Goal: Information Seeking & Learning: Check status

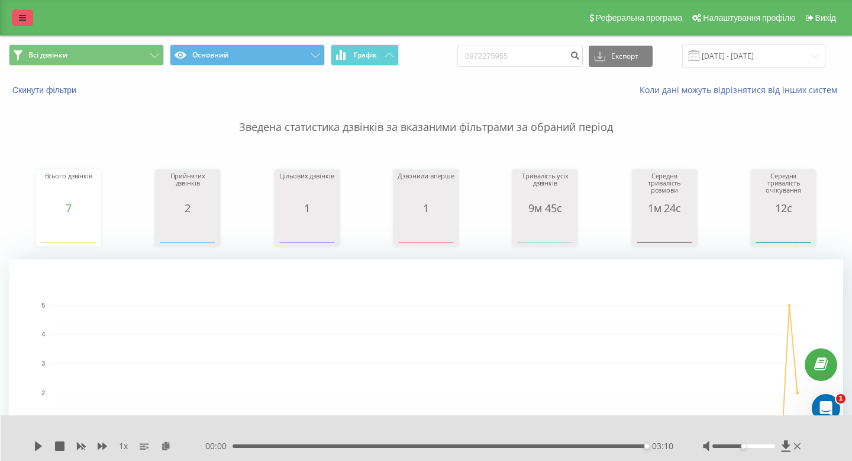
click at [22, 21] on icon at bounding box center [22, 18] width 7 height 8
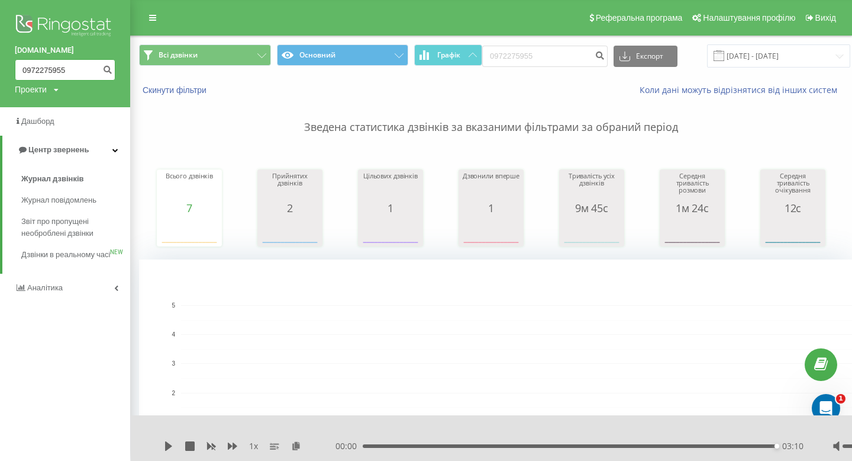
click at [41, 73] on input "0972275955" at bounding box center [65, 69] width 101 height 21
paste input "732085233"
type input "0732085233"
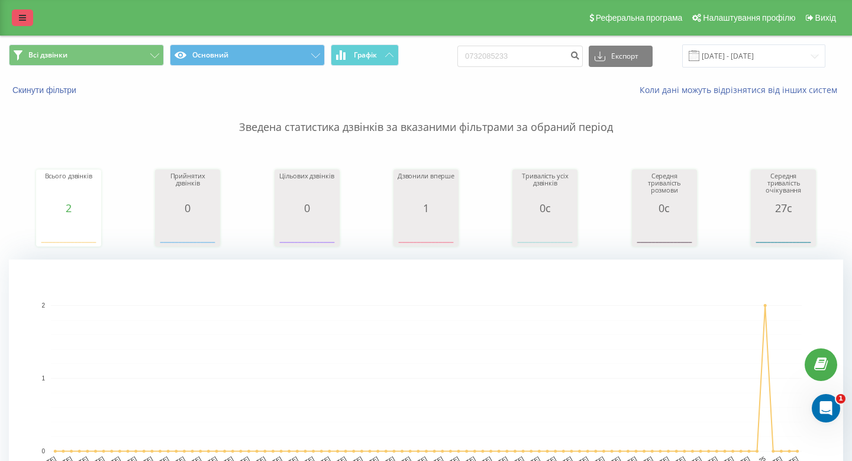
click at [20, 10] on link at bounding box center [22, 17] width 21 height 17
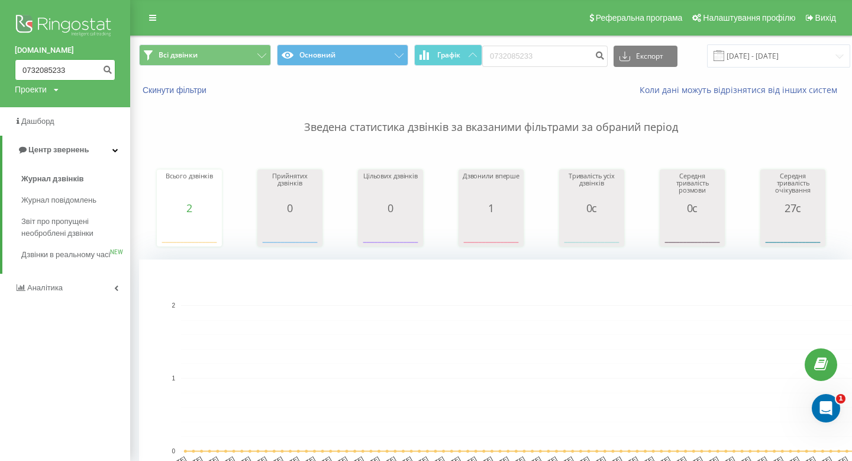
click at [46, 67] on input "0732085233" at bounding box center [65, 69] width 101 height 21
paste input "0100074"
type input "0730100074"
click at [107, 69] on icon "submit" at bounding box center [107, 68] width 10 height 7
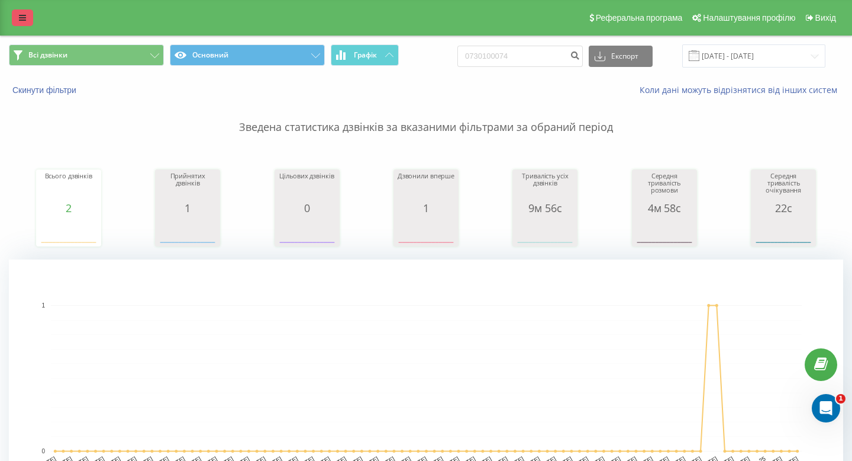
click at [23, 17] on icon at bounding box center [22, 18] width 7 height 8
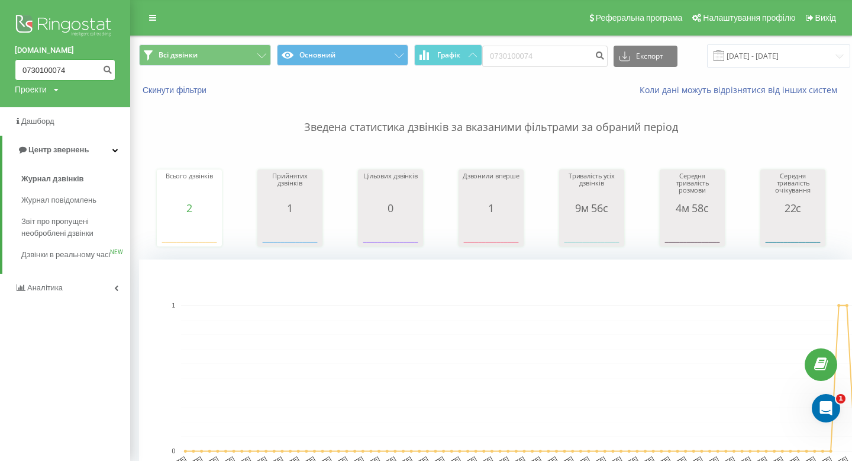
click at [49, 66] on input "0730100074" at bounding box center [65, 69] width 101 height 21
paste input "677116246"
type input "0677116246"
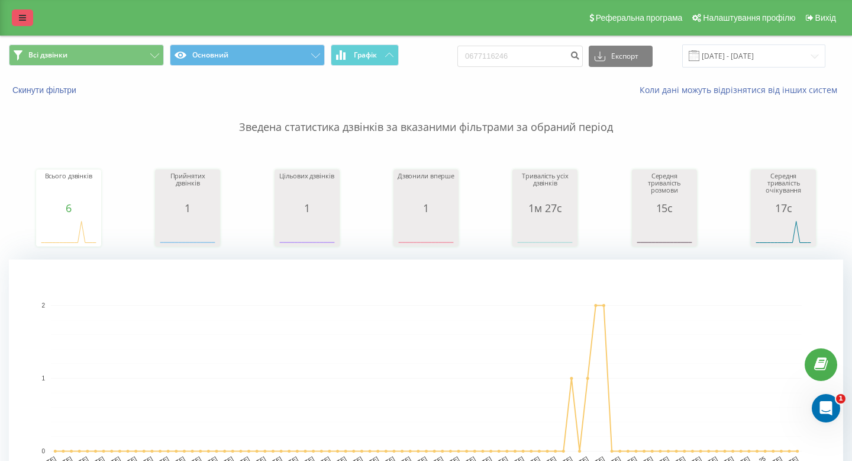
click at [22, 15] on icon at bounding box center [22, 18] width 7 height 8
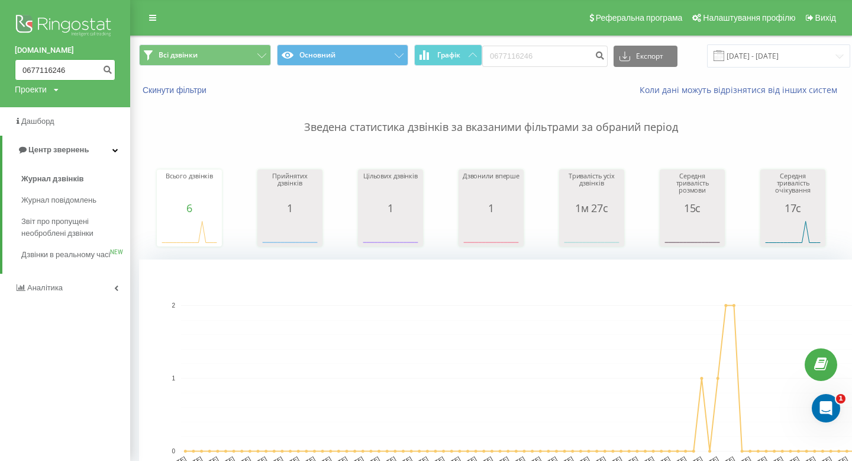
click at [49, 68] on input "0677116246" at bounding box center [65, 69] width 101 height 21
paste input "732320202"
type input "0732320202"
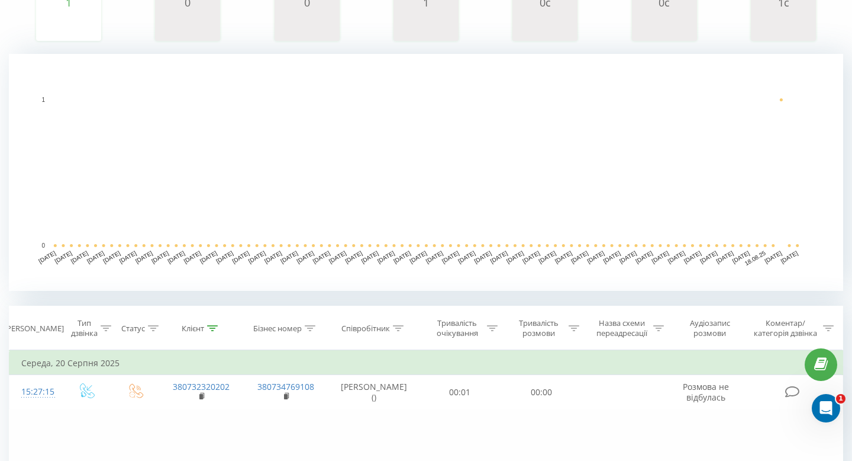
scroll to position [405, 0]
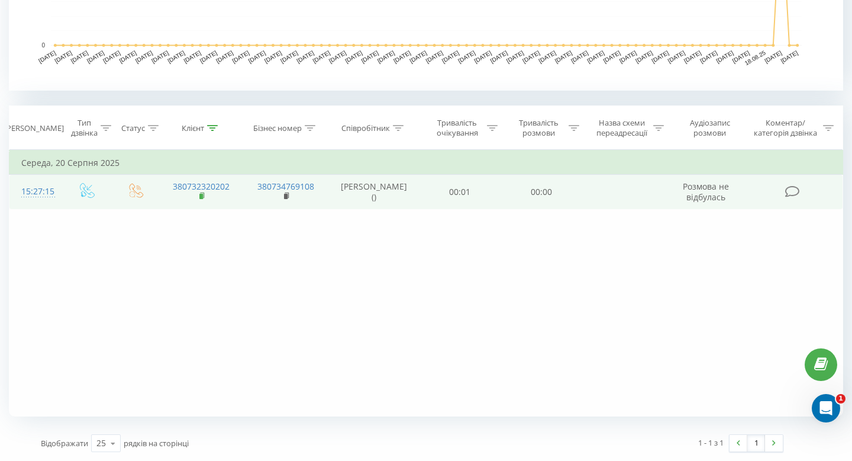
click at [202, 197] on rect at bounding box center [201, 196] width 4 height 5
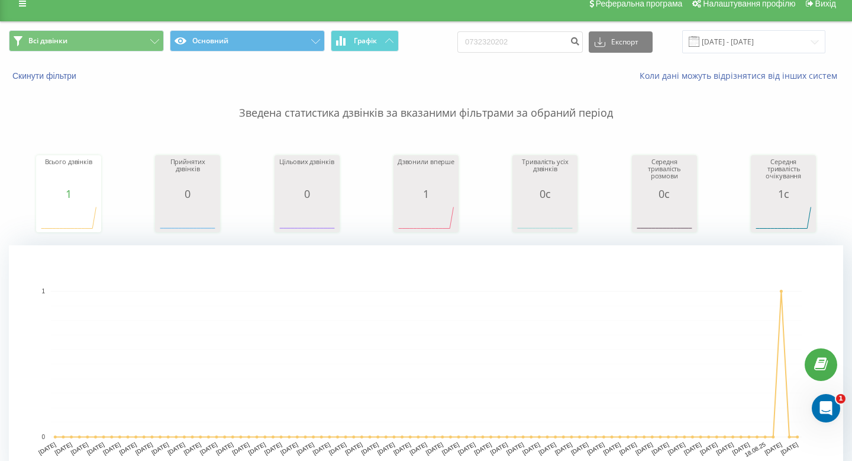
scroll to position [0, 0]
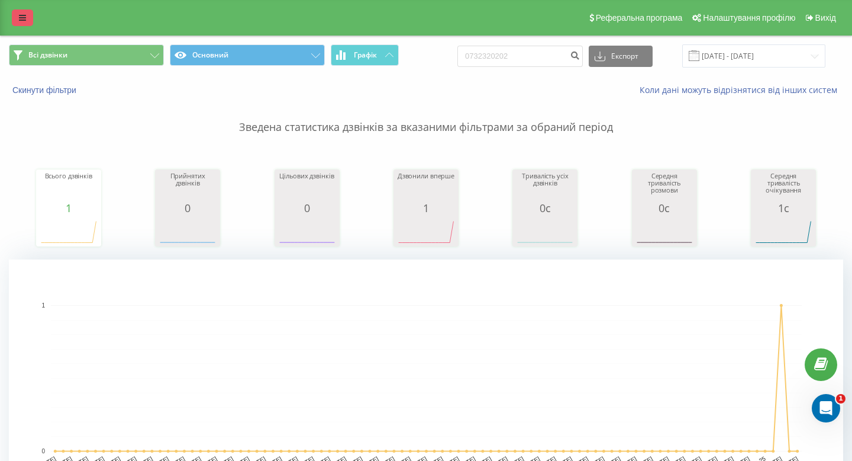
click at [20, 17] on icon at bounding box center [22, 18] width 7 height 8
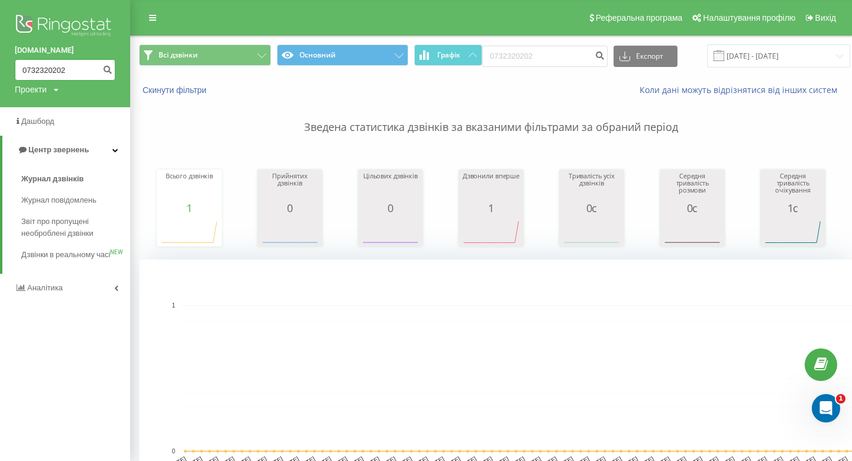
click at [51, 65] on input "0732320202" at bounding box center [65, 69] width 101 height 21
paste input "99244069"
type input "0992440692"
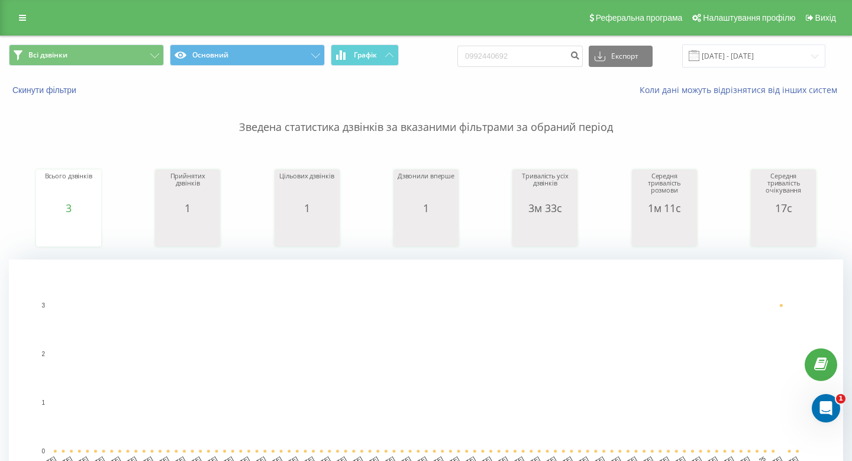
scroll to position [405, 0]
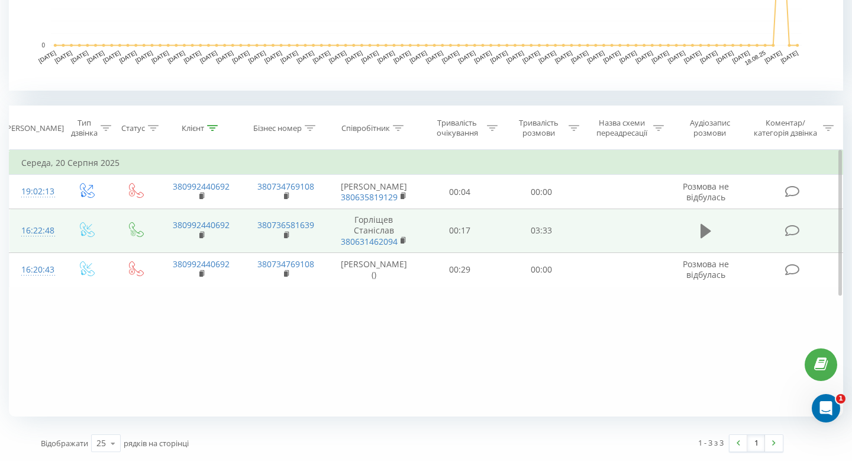
click at [711, 240] on button at bounding box center [706, 231] width 18 height 18
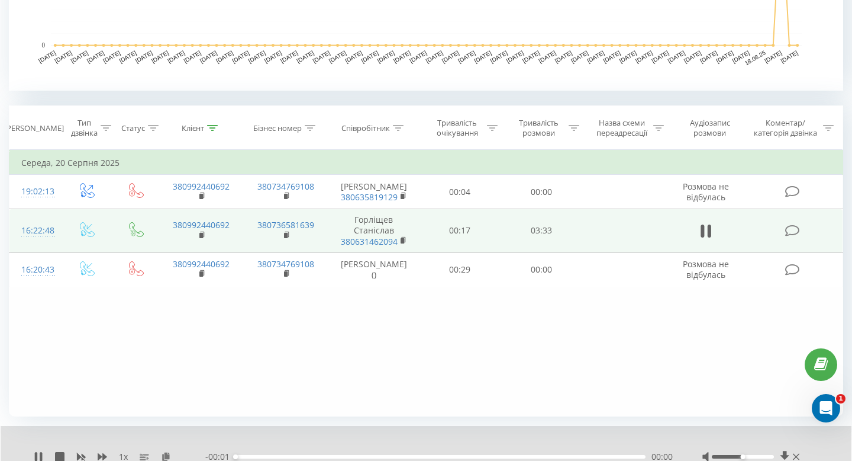
scroll to position [451, 0]
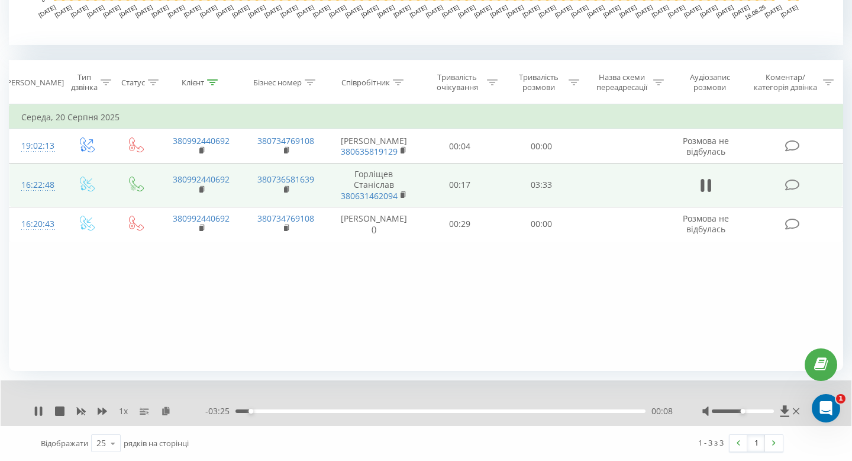
click at [299, 411] on div "00:08" at bounding box center [441, 411] width 410 height 4
click at [426, 410] on div "00:36" at bounding box center [441, 411] width 410 height 4
click at [514, 412] on div "01:42" at bounding box center [441, 411] width 410 height 4
click at [582, 411] on div "00:00" at bounding box center [441, 411] width 410 height 4
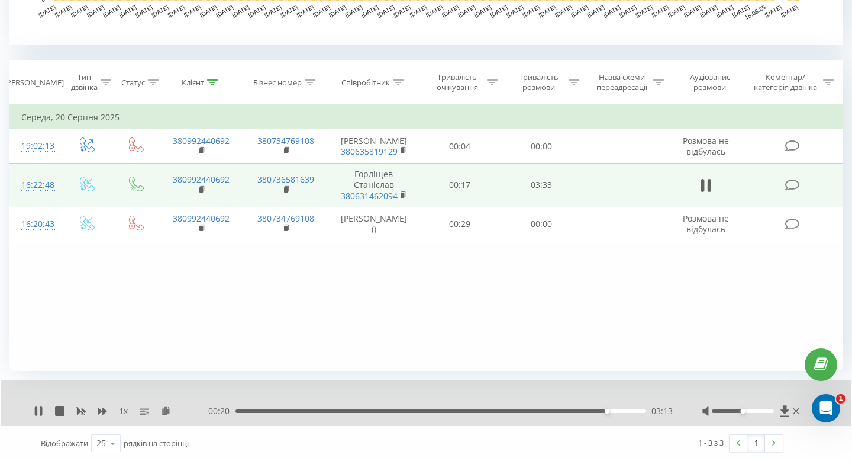
click at [626, 411] on div "03:13" at bounding box center [441, 411] width 410 height 4
click at [37, 413] on icon at bounding box center [38, 410] width 9 height 9
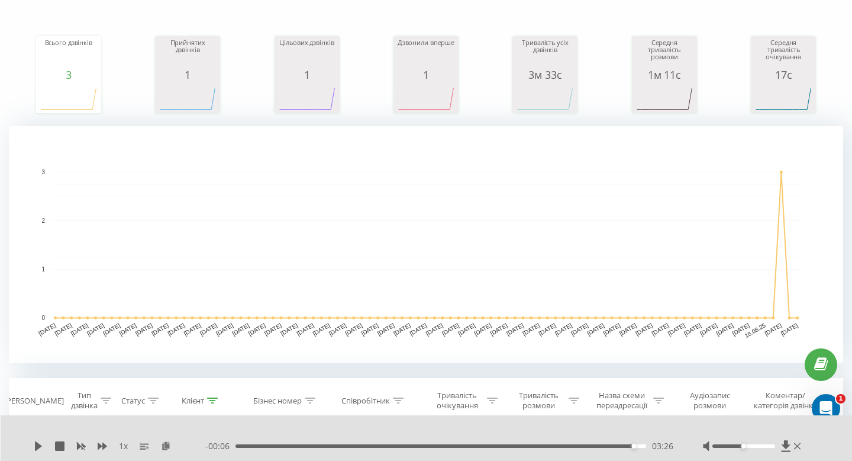
scroll to position [0, 0]
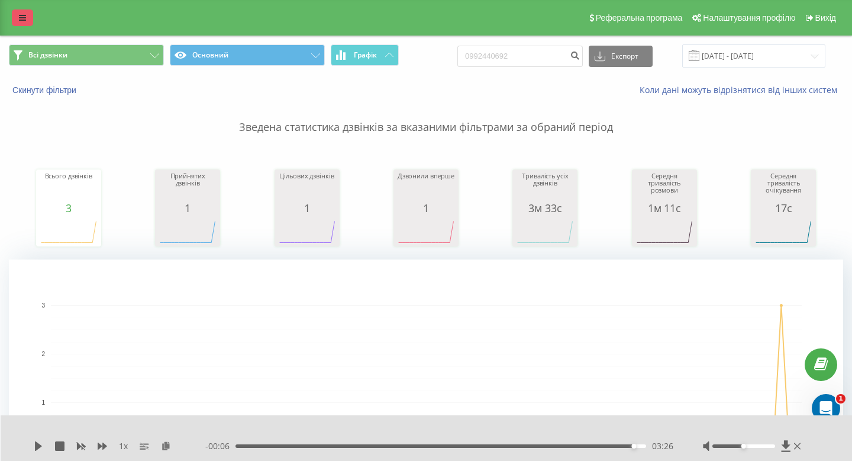
click at [21, 19] on icon at bounding box center [22, 18] width 7 height 8
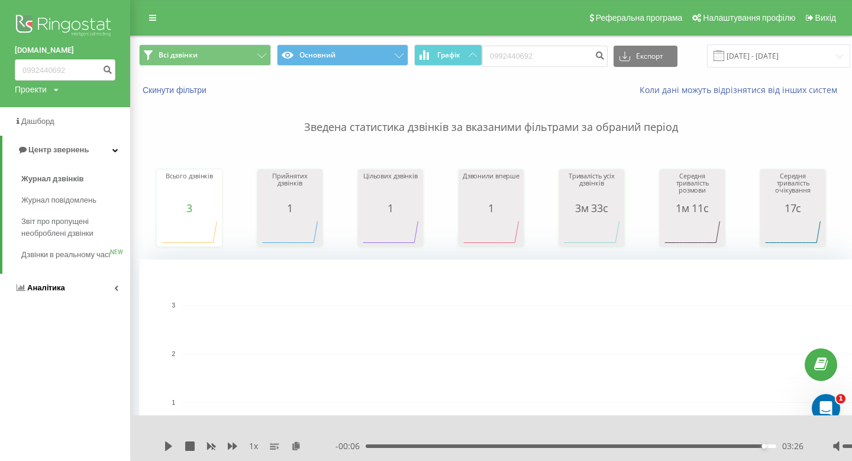
click at [67, 298] on link "Аналiтика" at bounding box center [65, 287] width 130 height 28
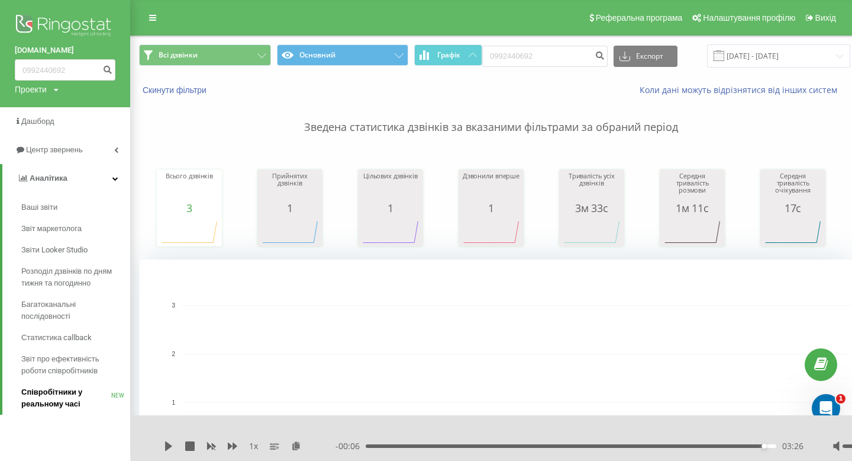
click at [62, 404] on span "Співробітники у реальному часі" at bounding box center [66, 398] width 90 height 24
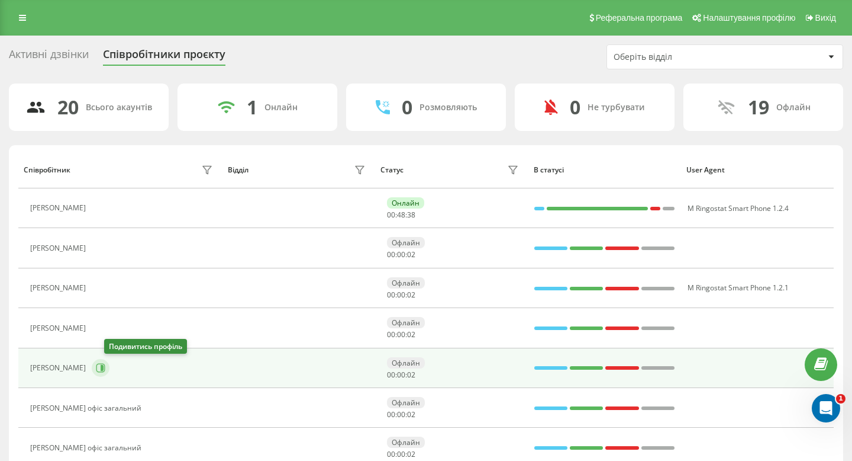
click at [105, 372] on icon at bounding box center [100, 367] width 9 height 9
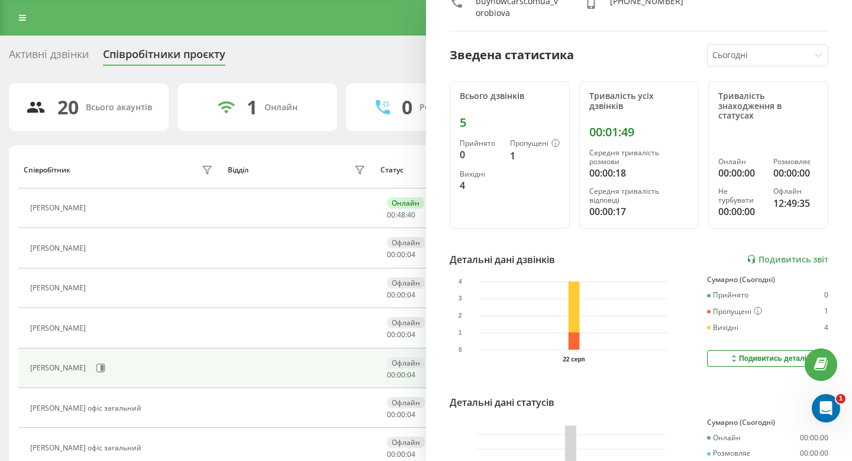
scroll to position [83, 0]
click at [781, 252] on link "Подивитись звіт" at bounding box center [788, 257] width 82 height 10
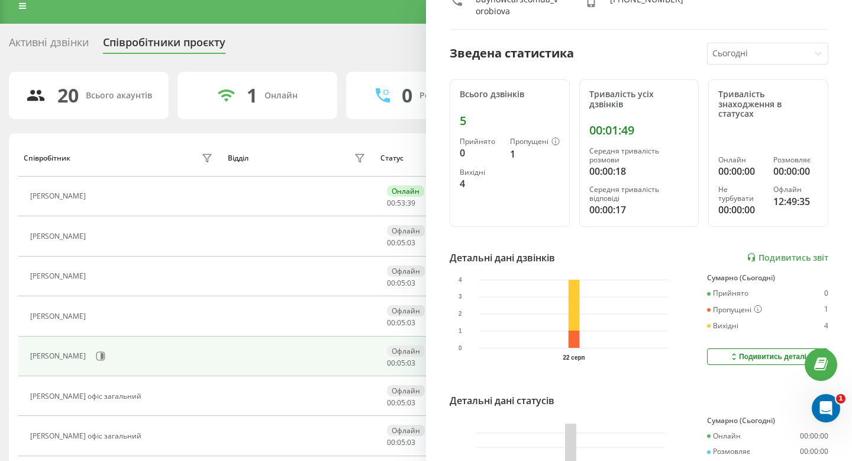
scroll to position [0, 0]
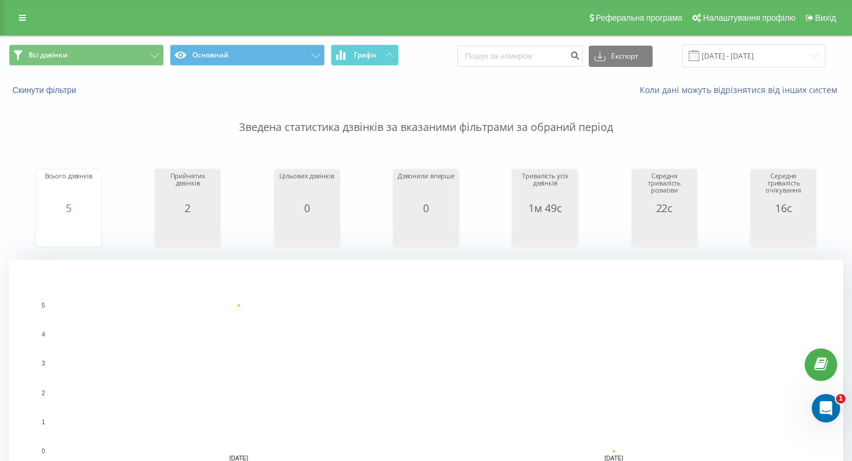
scroll to position [405, 0]
